Goal: Complete application form

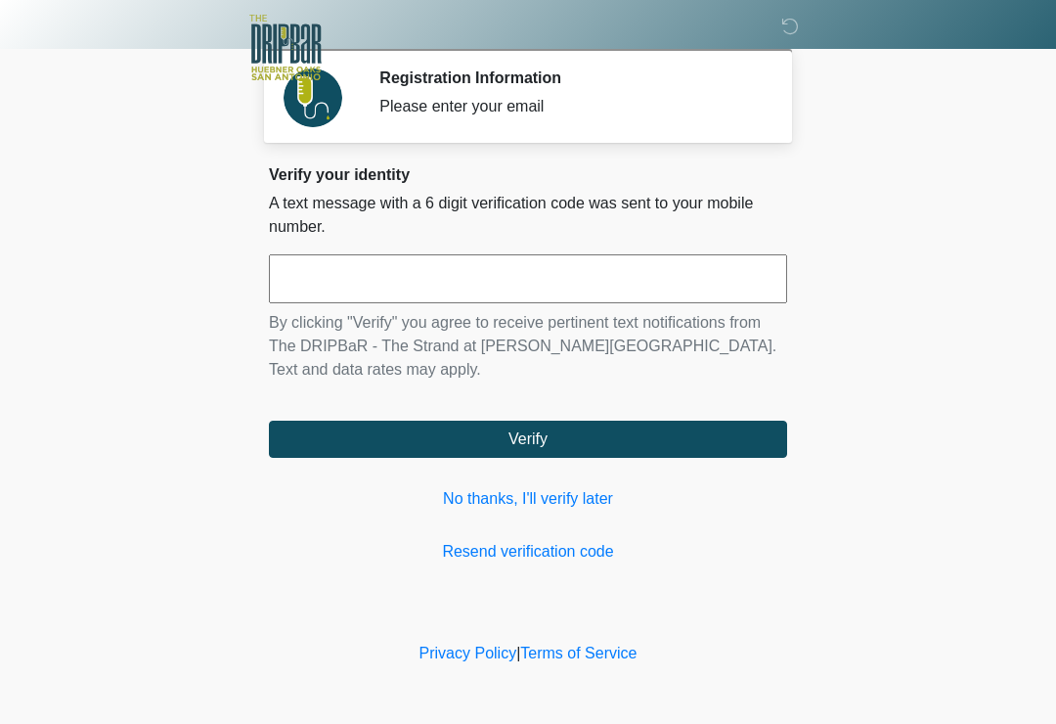
scroll to position [192, 154]
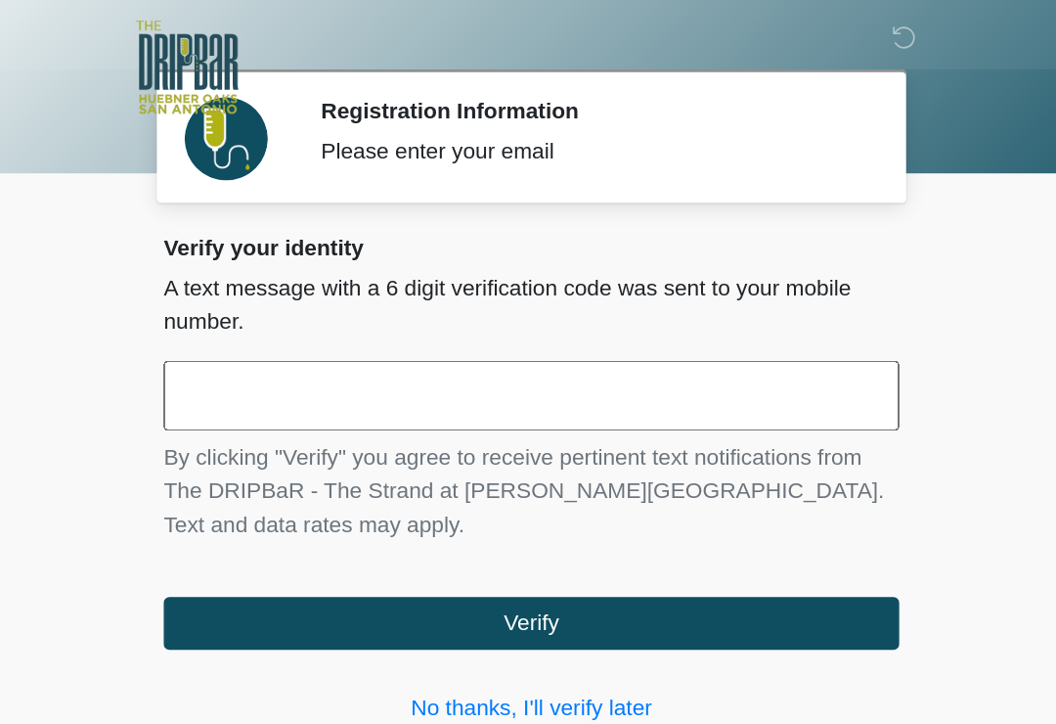
click at [269, 288] on input "text" at bounding box center [528, 278] width 518 height 49
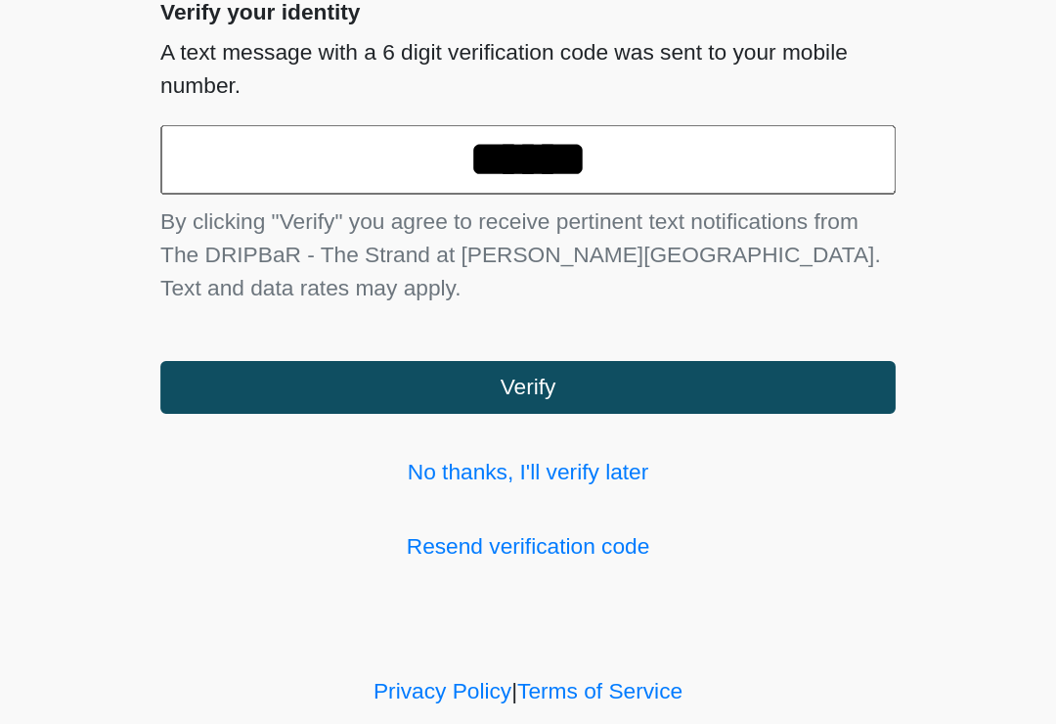
type input "******"
click at [373, 421] on button "Verify" at bounding box center [528, 439] width 518 height 37
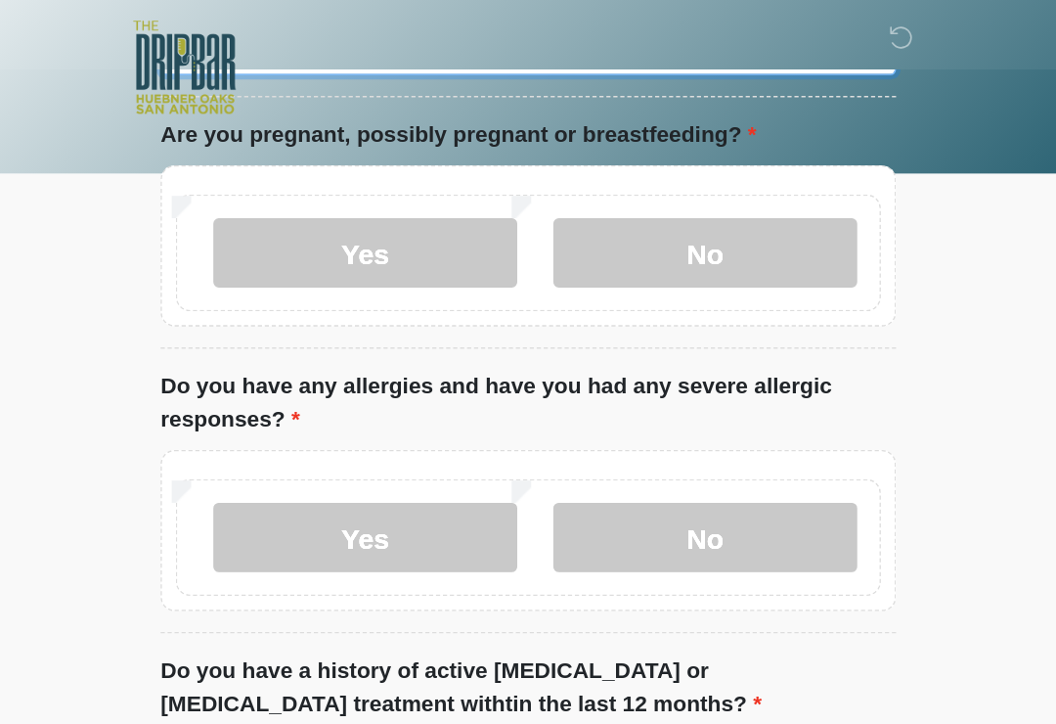
click at [269, 53] on input "What is your primary language?" at bounding box center [528, 34] width 518 height 37
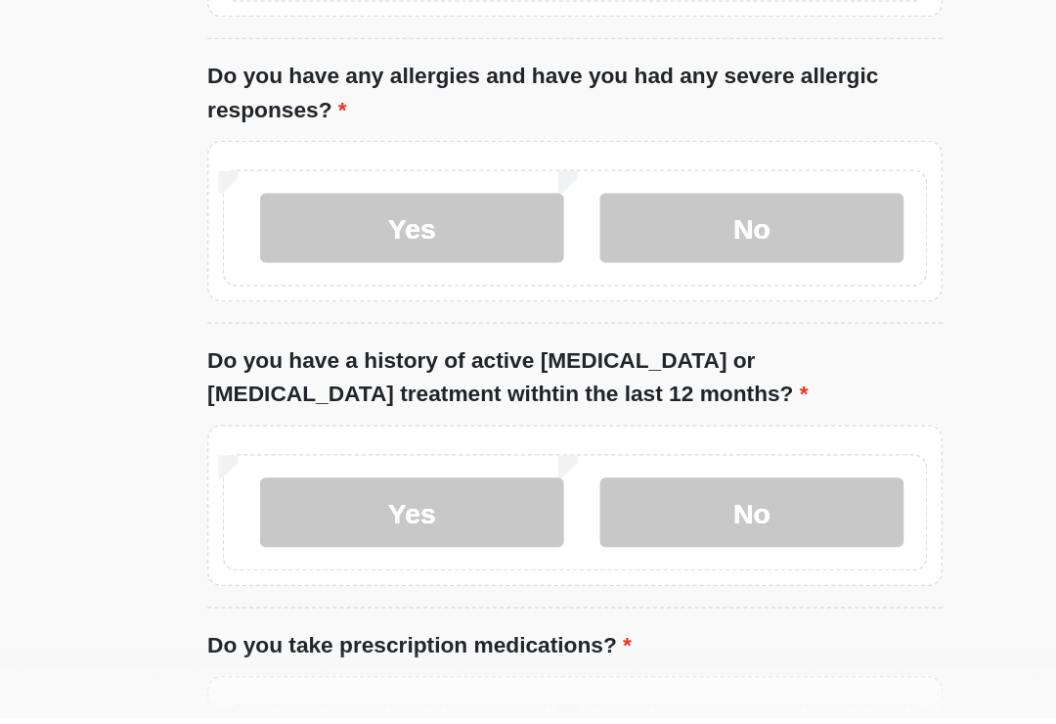
type input "*******"
click at [554, 161] on label "No" at bounding box center [653, 178] width 214 height 49
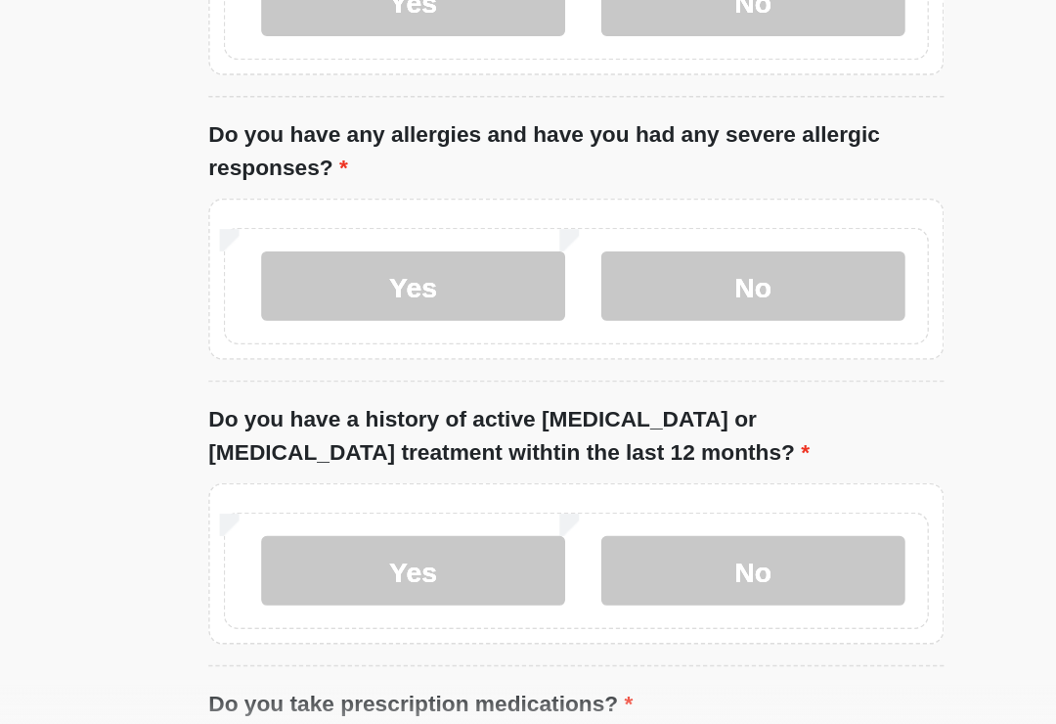
scroll to position [178, 0]
click at [306, 368] on label "Yes" at bounding box center [413, 392] width 214 height 49
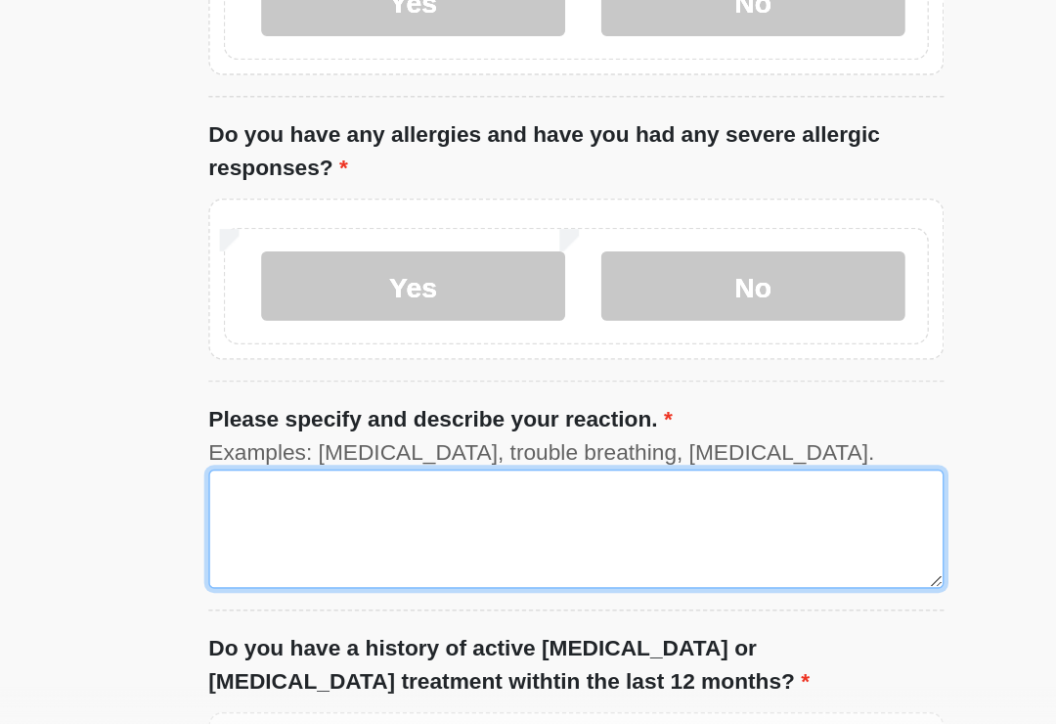
click at [269, 521] on textarea "Please specify and describe your reaction." at bounding box center [528, 563] width 518 height 84
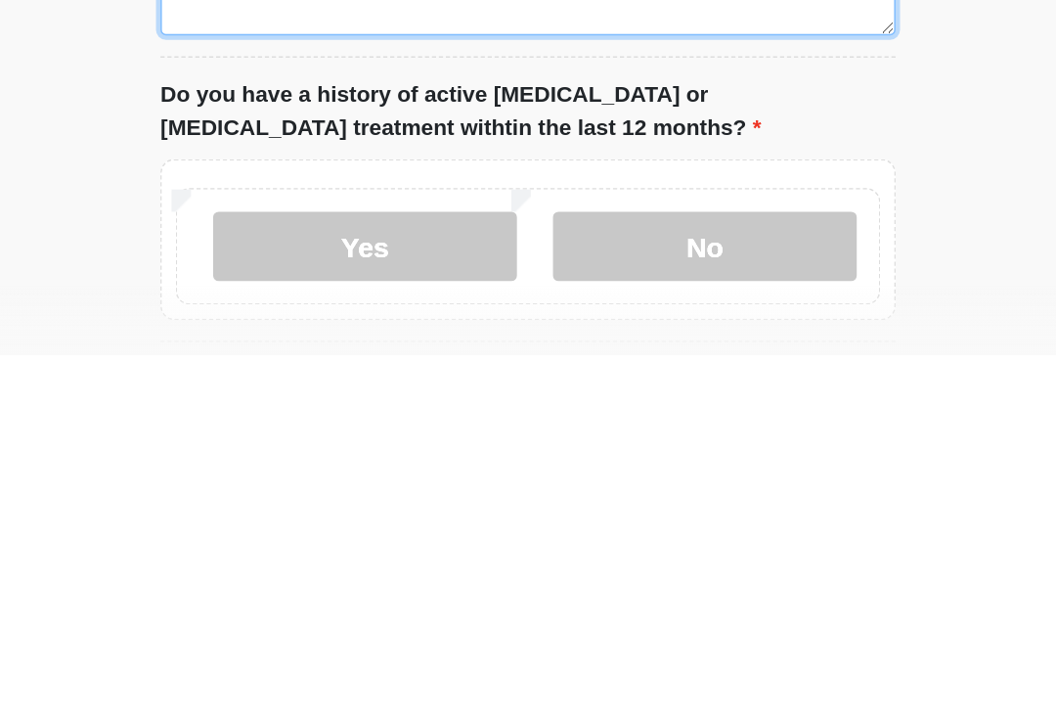
scroll to position [292, 0]
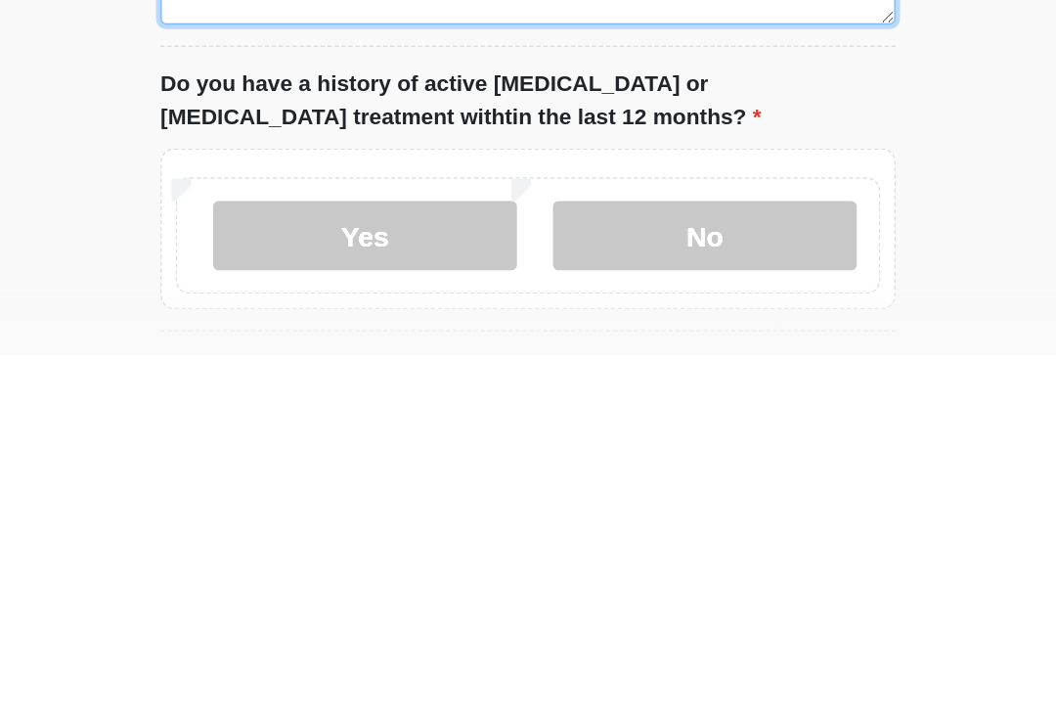
type textarea "**********"
click at [306, 615] on label "Yes" at bounding box center [413, 639] width 214 height 49
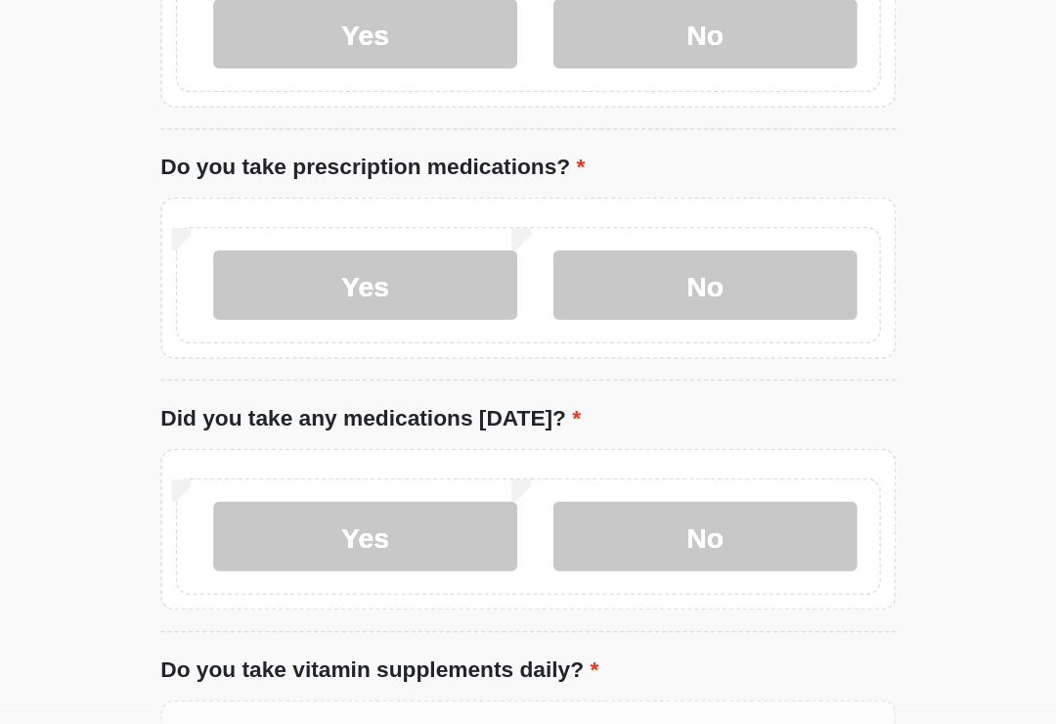
scroll to position [727, 0]
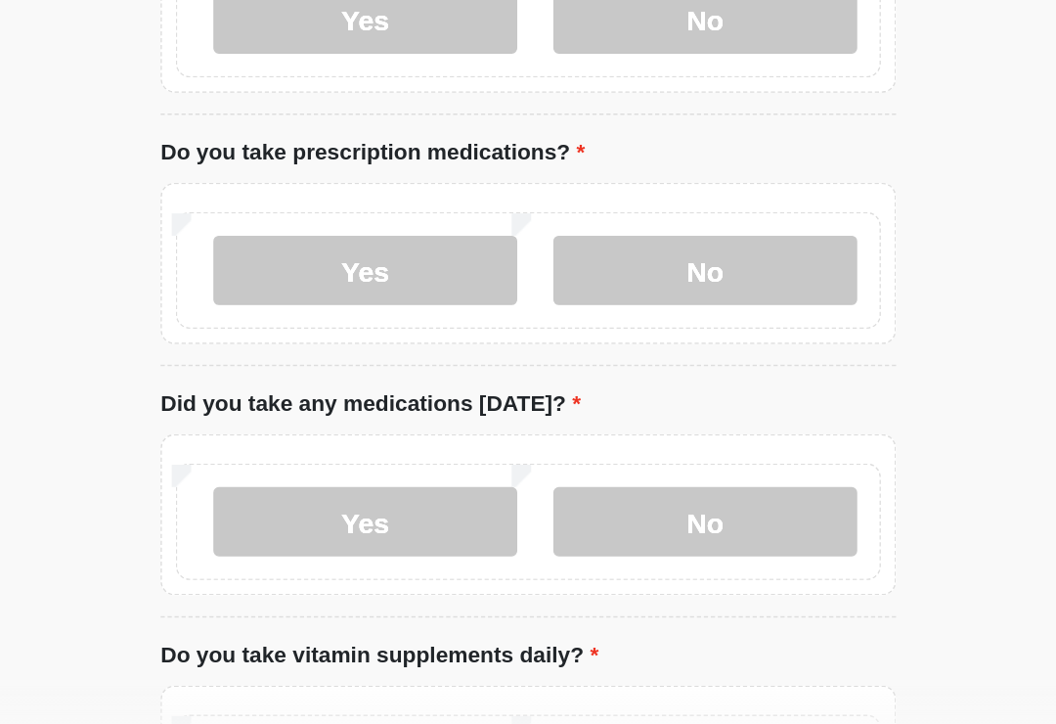
click at [306, 358] on label "Yes" at bounding box center [413, 382] width 214 height 49
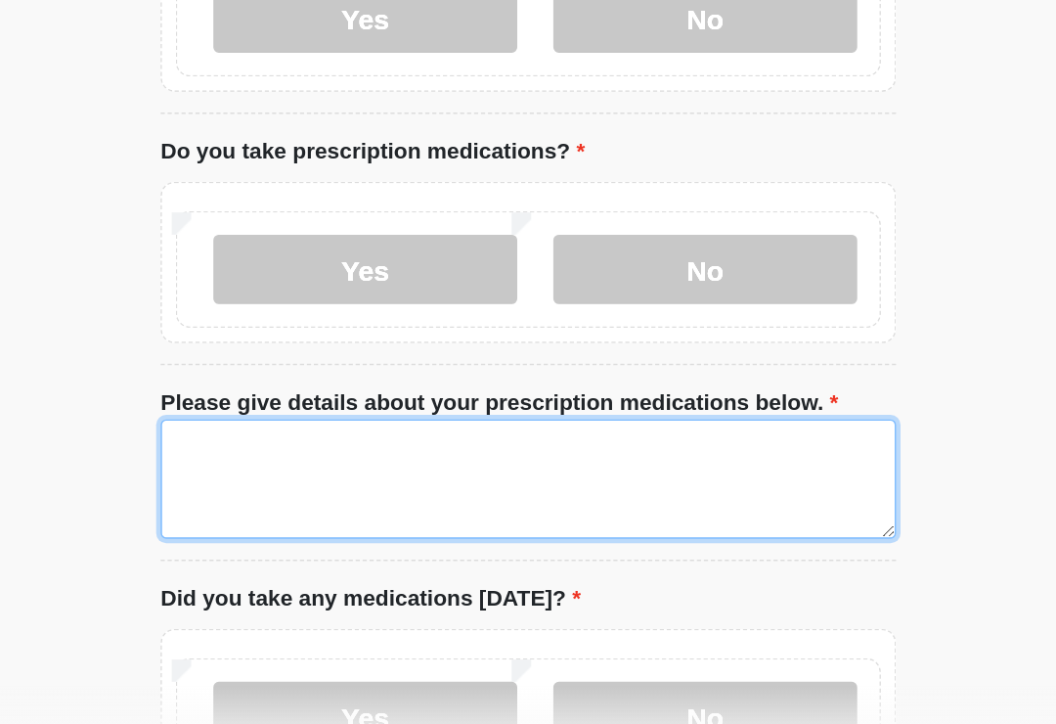
click at [269, 487] on textarea "Please give details about your prescription medications below." at bounding box center [528, 529] width 518 height 84
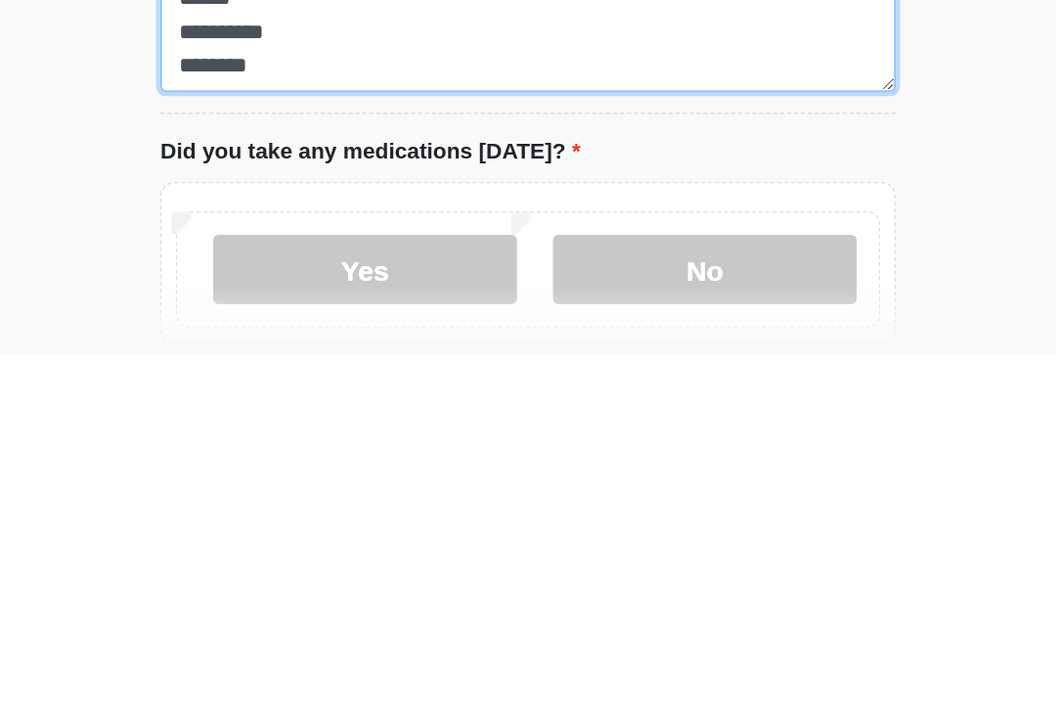
scroll to position [767, 0]
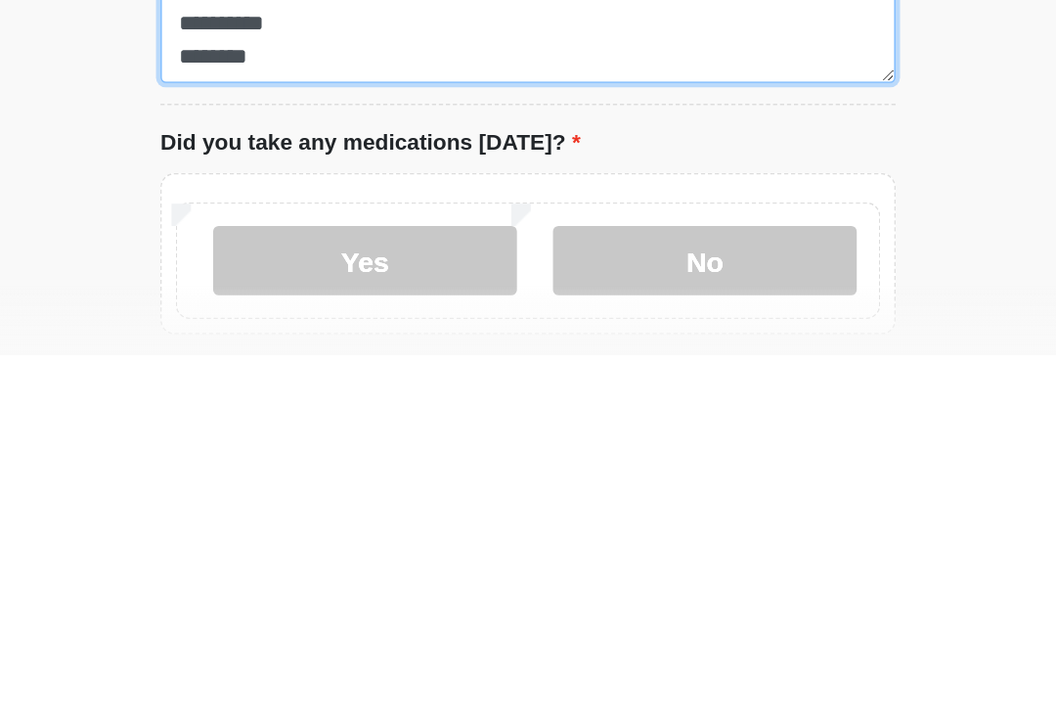
type textarea "**********"
click at [306, 633] on label "Yes" at bounding box center [413, 657] width 214 height 49
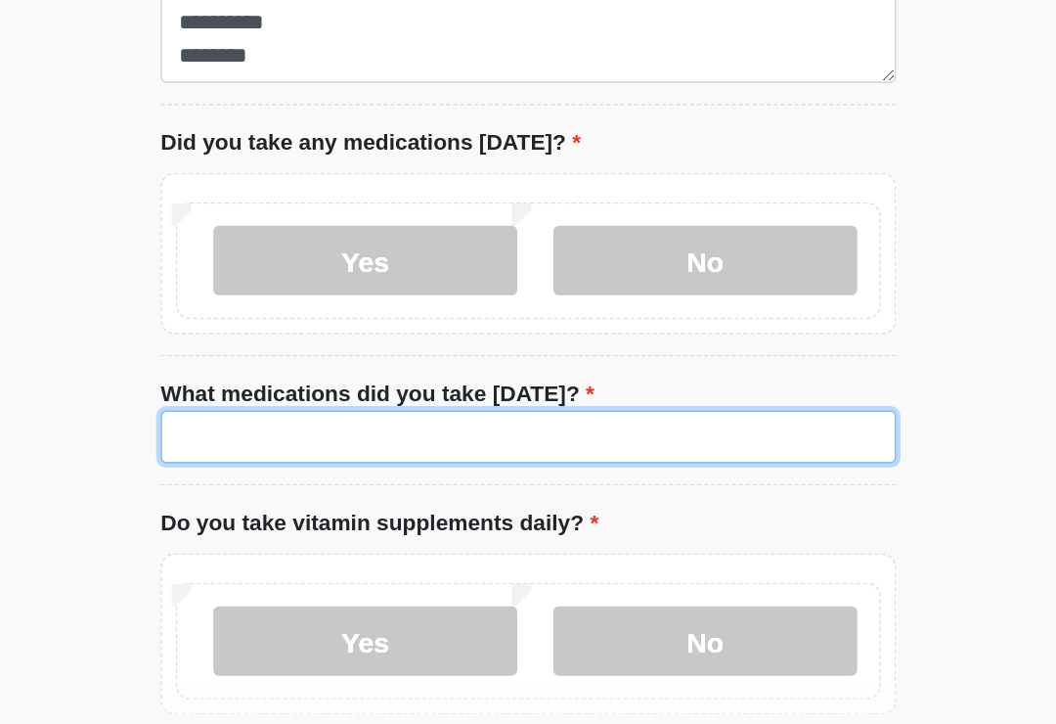
click at [269, 481] on input "What medications did you take today?" at bounding box center [528, 499] width 518 height 37
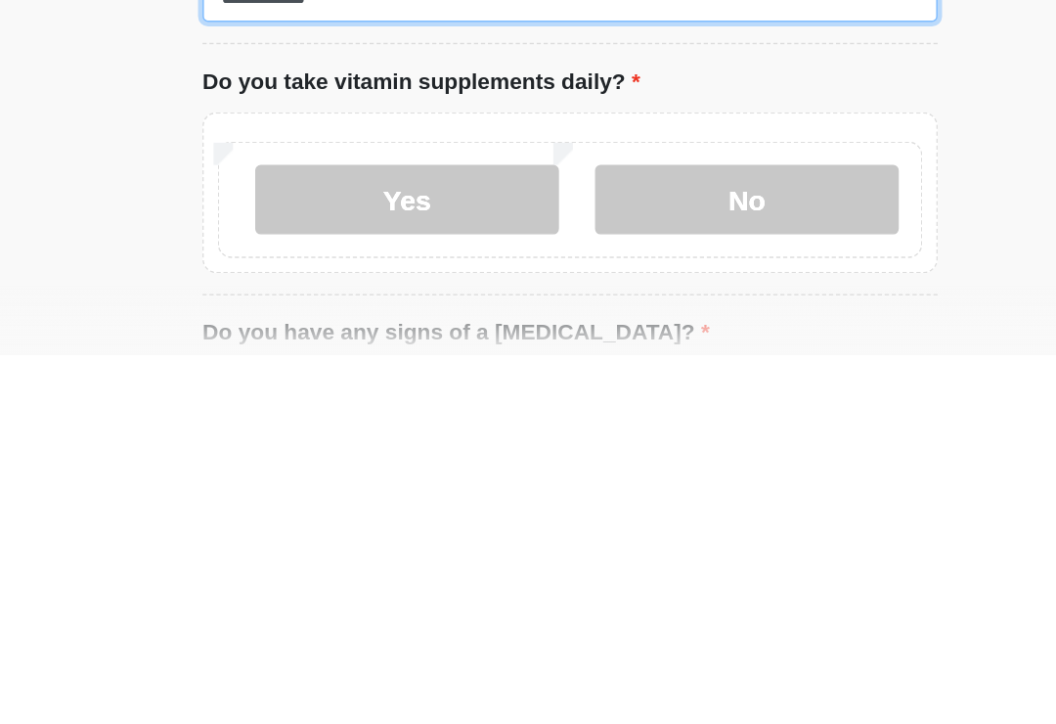
scroll to position [1081, 0]
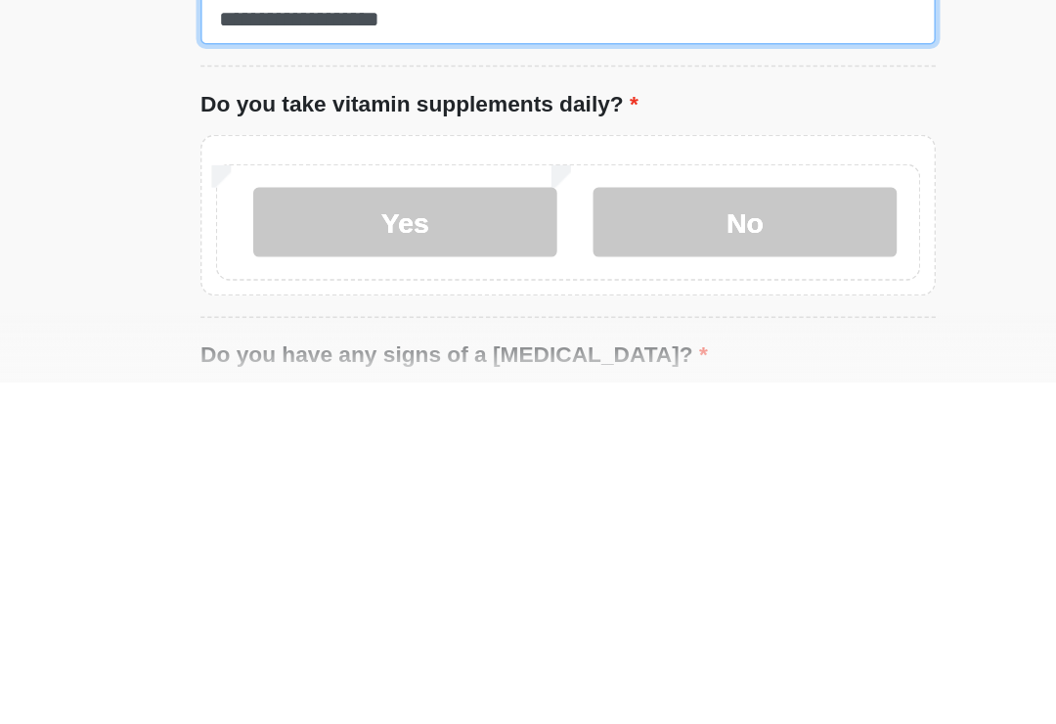
type input "**********"
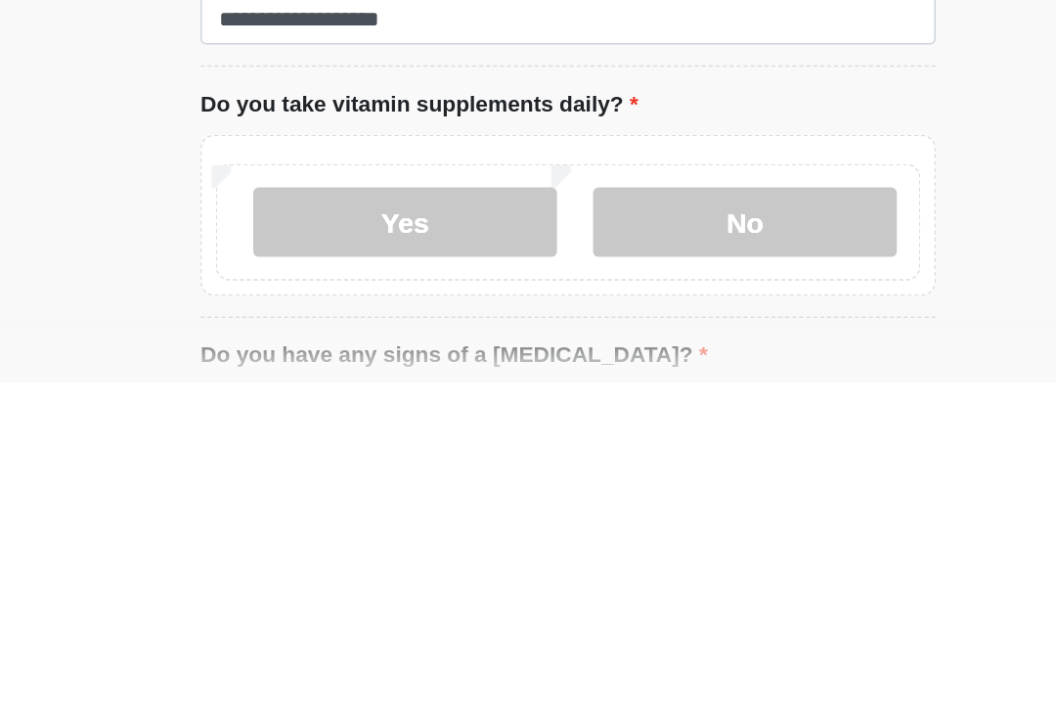
click at [546, 587] on label "No" at bounding box center [653, 611] width 214 height 49
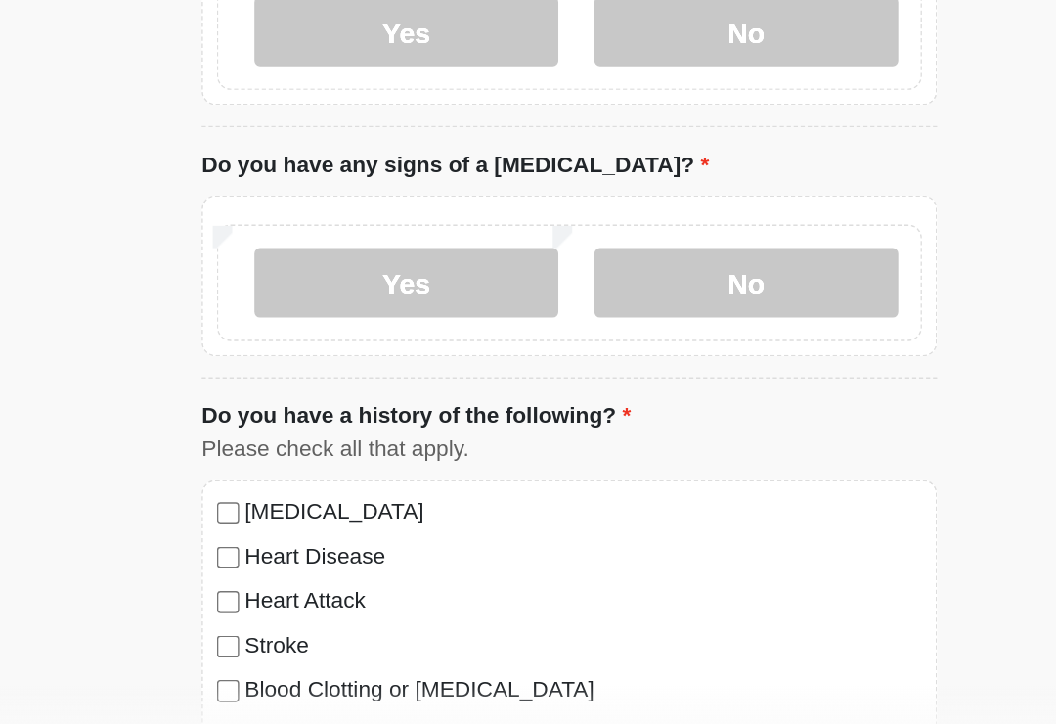
scroll to position [1479, 0]
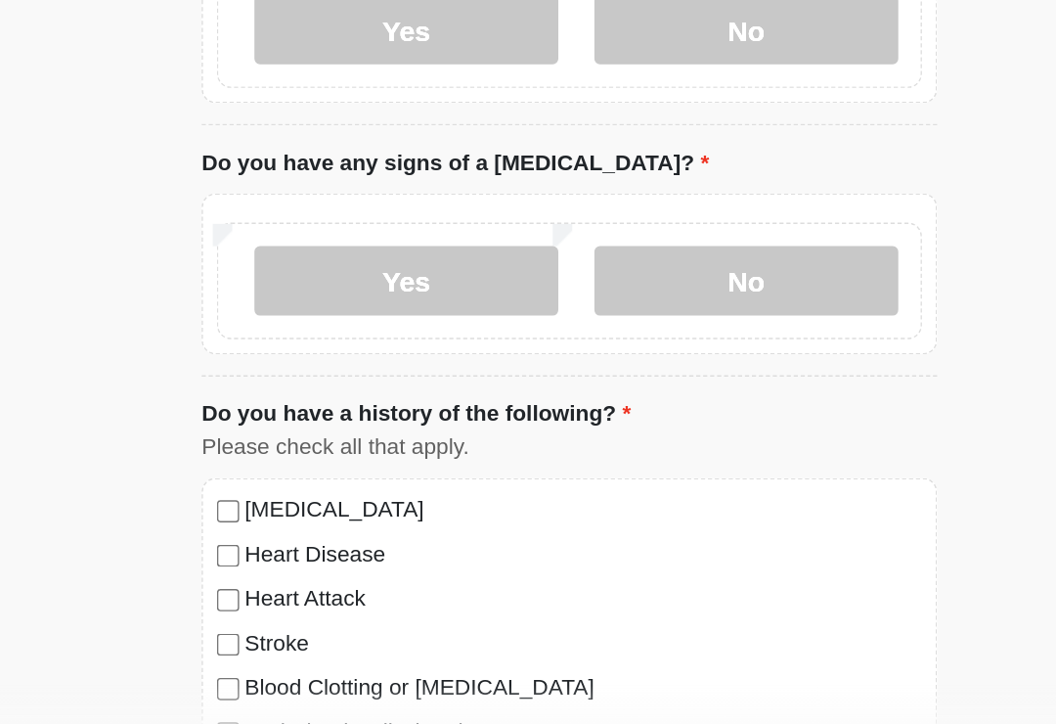
click at [546, 366] on label "No" at bounding box center [653, 390] width 214 height 49
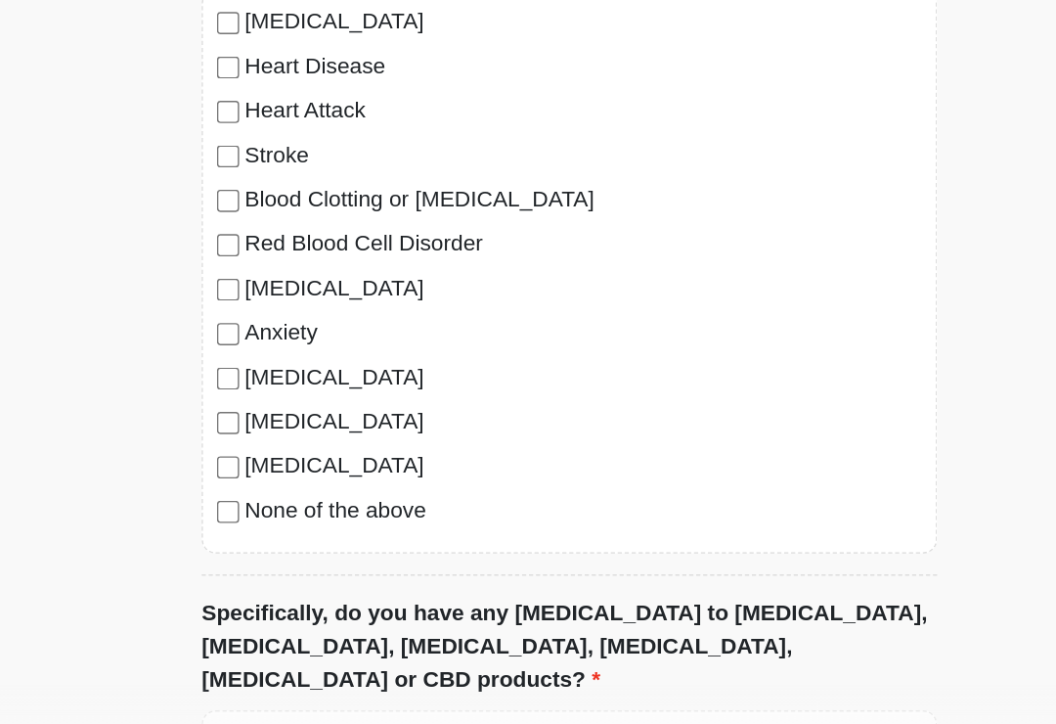
scroll to position [1827, 0]
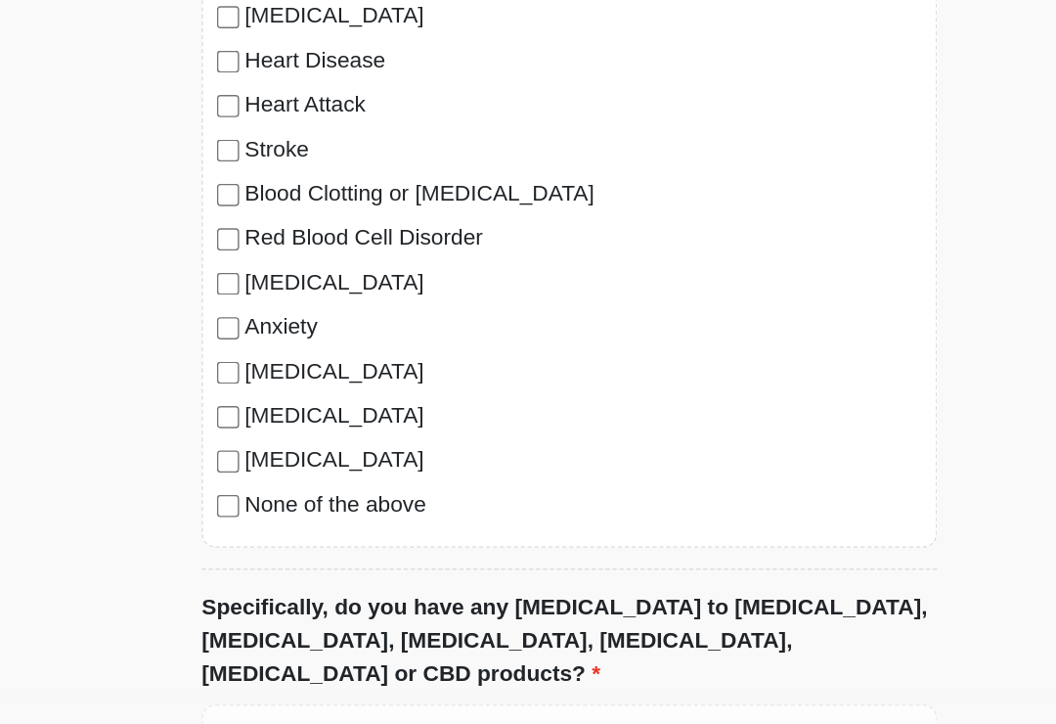
click at [269, 368] on div "High Blood Pressure Heart Disease Heart Attack Stroke Blood Clotting or Bleedin…" at bounding box center [528, 379] width 518 height 397
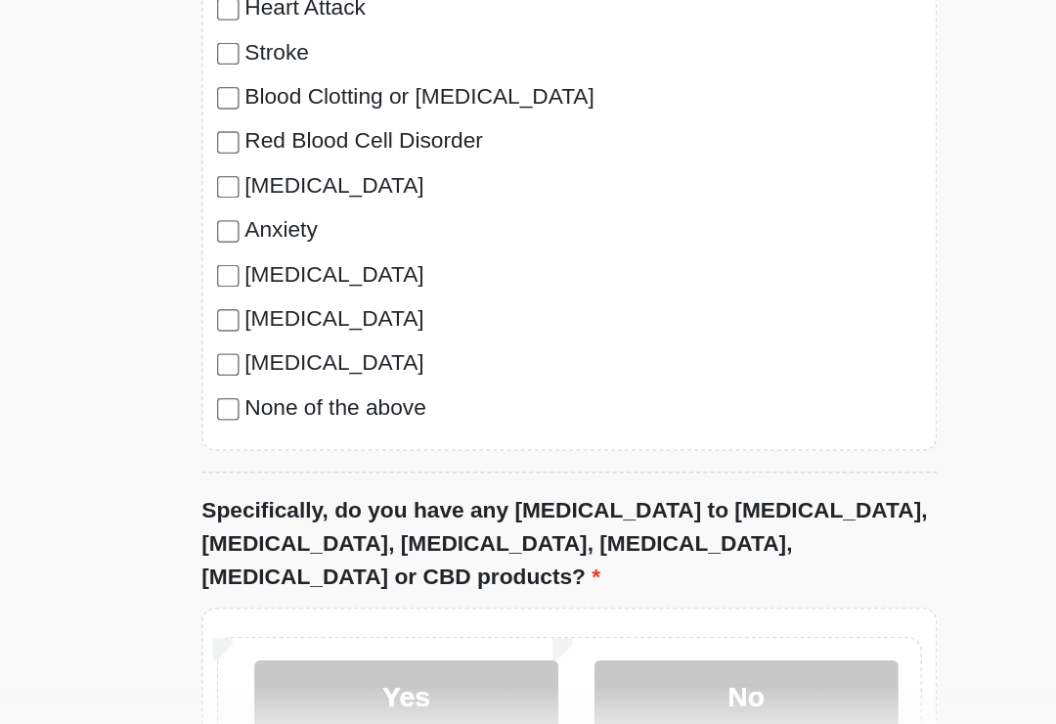
scroll to position [2050, 0]
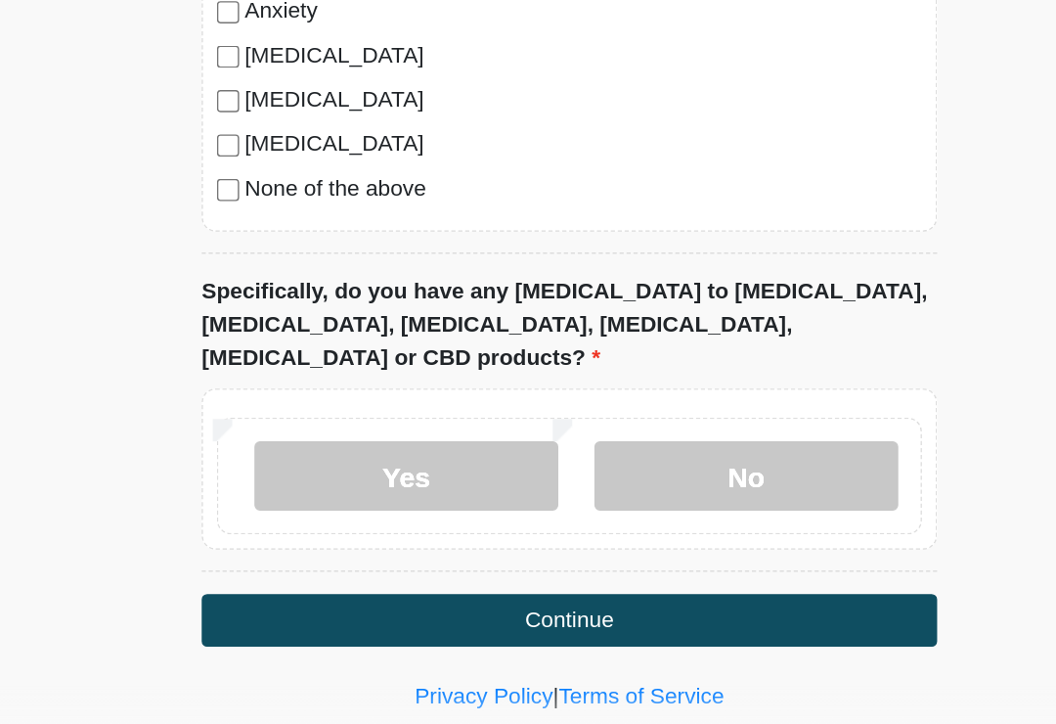
click at [546, 503] on label "No" at bounding box center [653, 527] width 214 height 49
click at [419, 610] on button "Continue" at bounding box center [528, 628] width 518 height 37
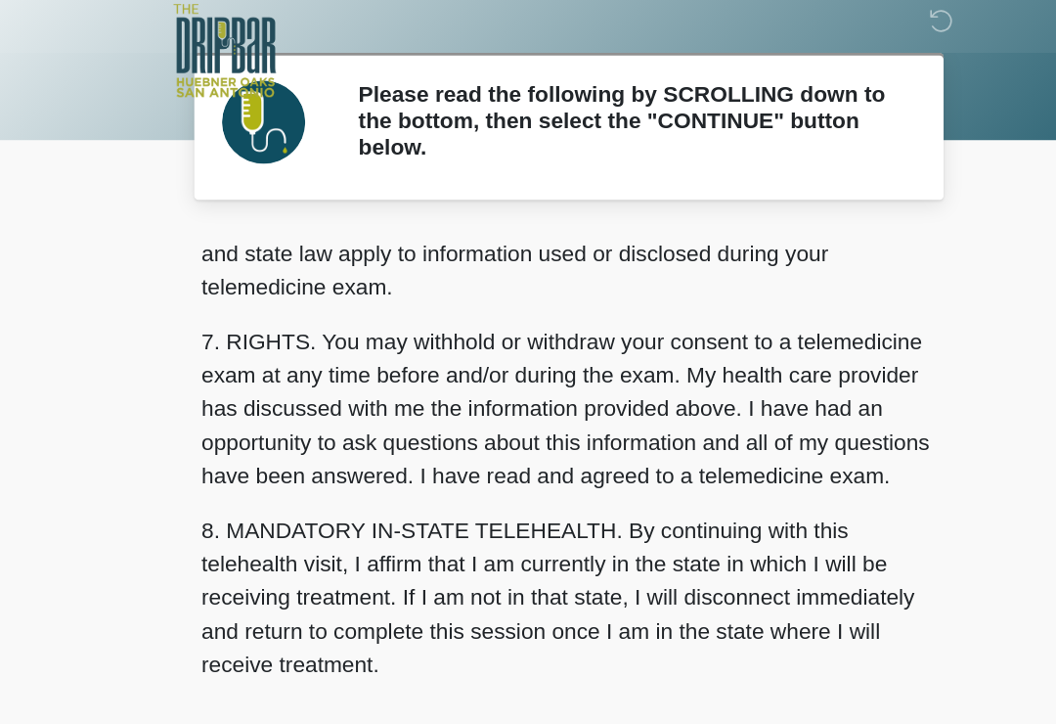
scroll to position [825, 0]
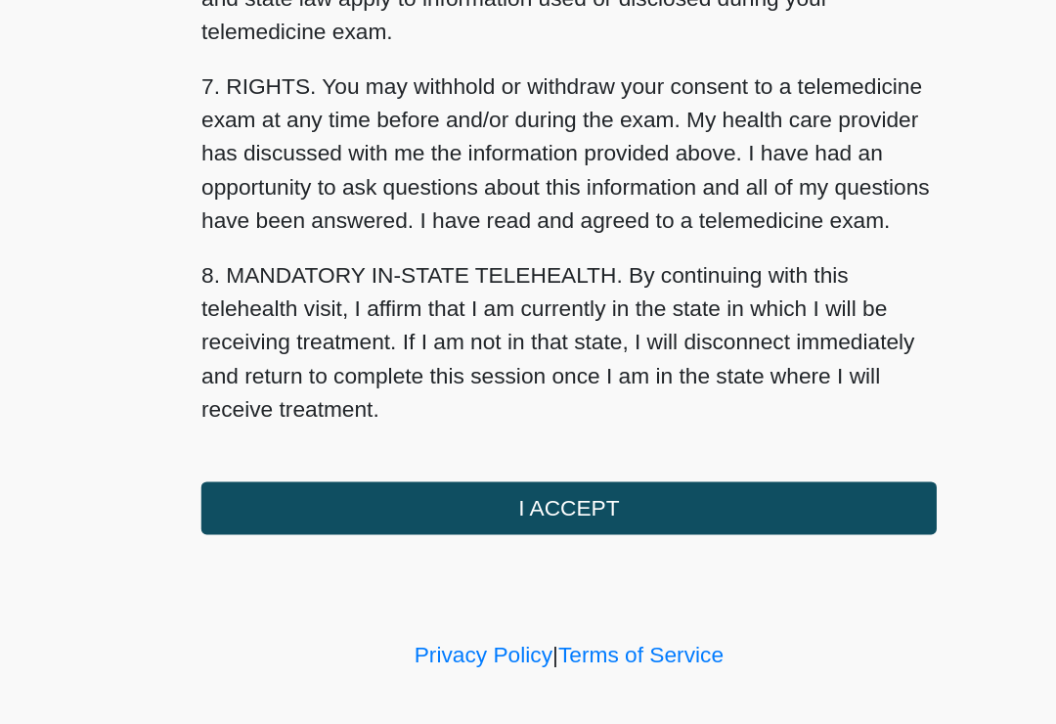
click at [403, 531] on button "I ACCEPT" at bounding box center [528, 549] width 518 height 37
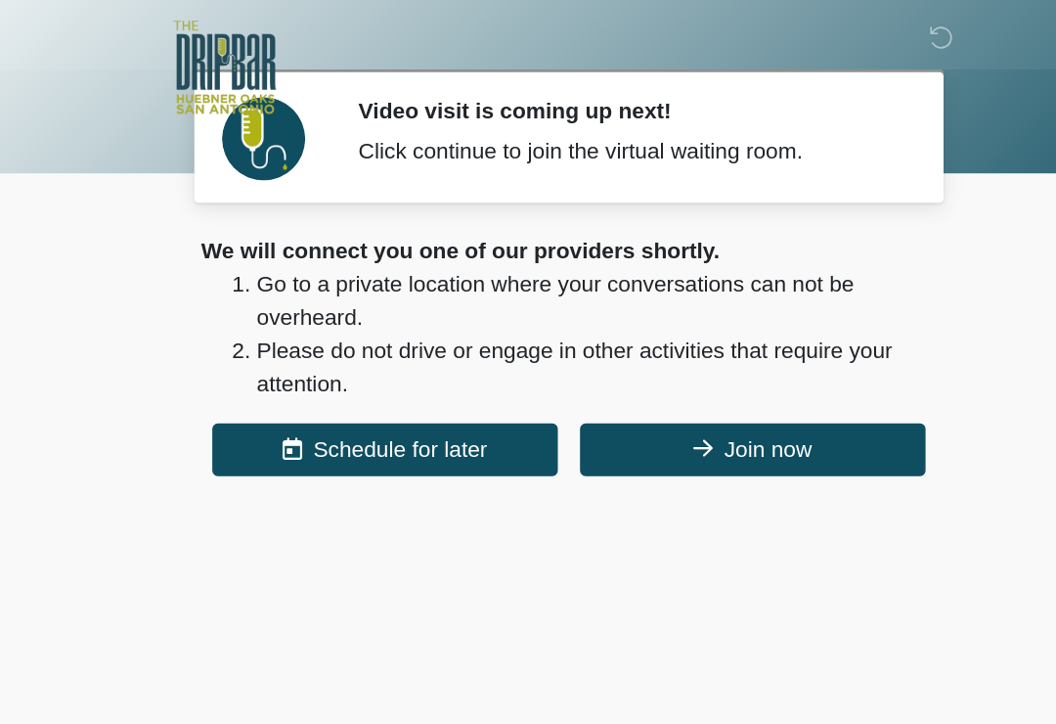
click at [566, 308] on button "Join now" at bounding box center [658, 316] width 244 height 37
